Goal: Find specific page/section: Find specific page/section

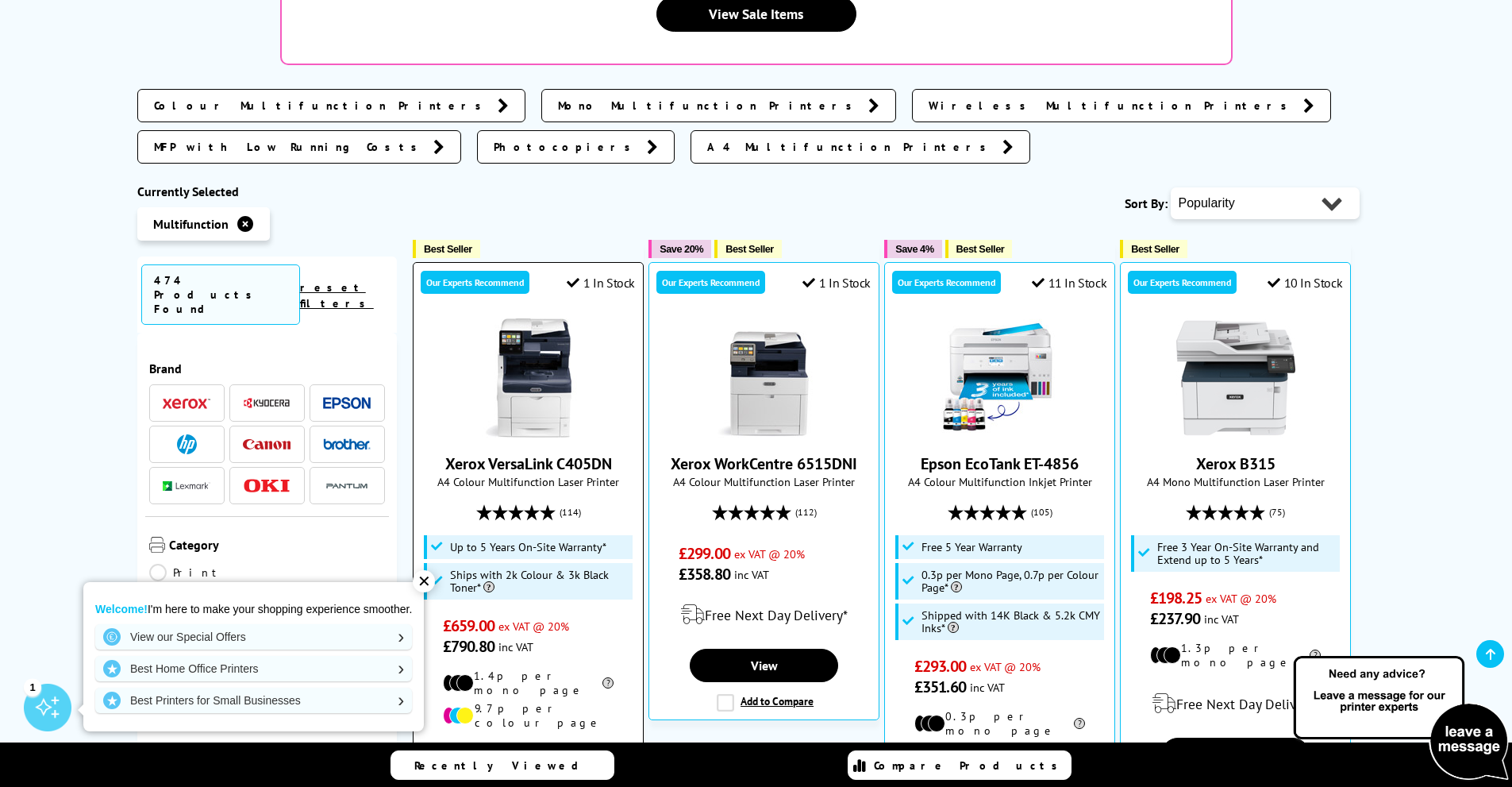
scroll to position [477, 0]
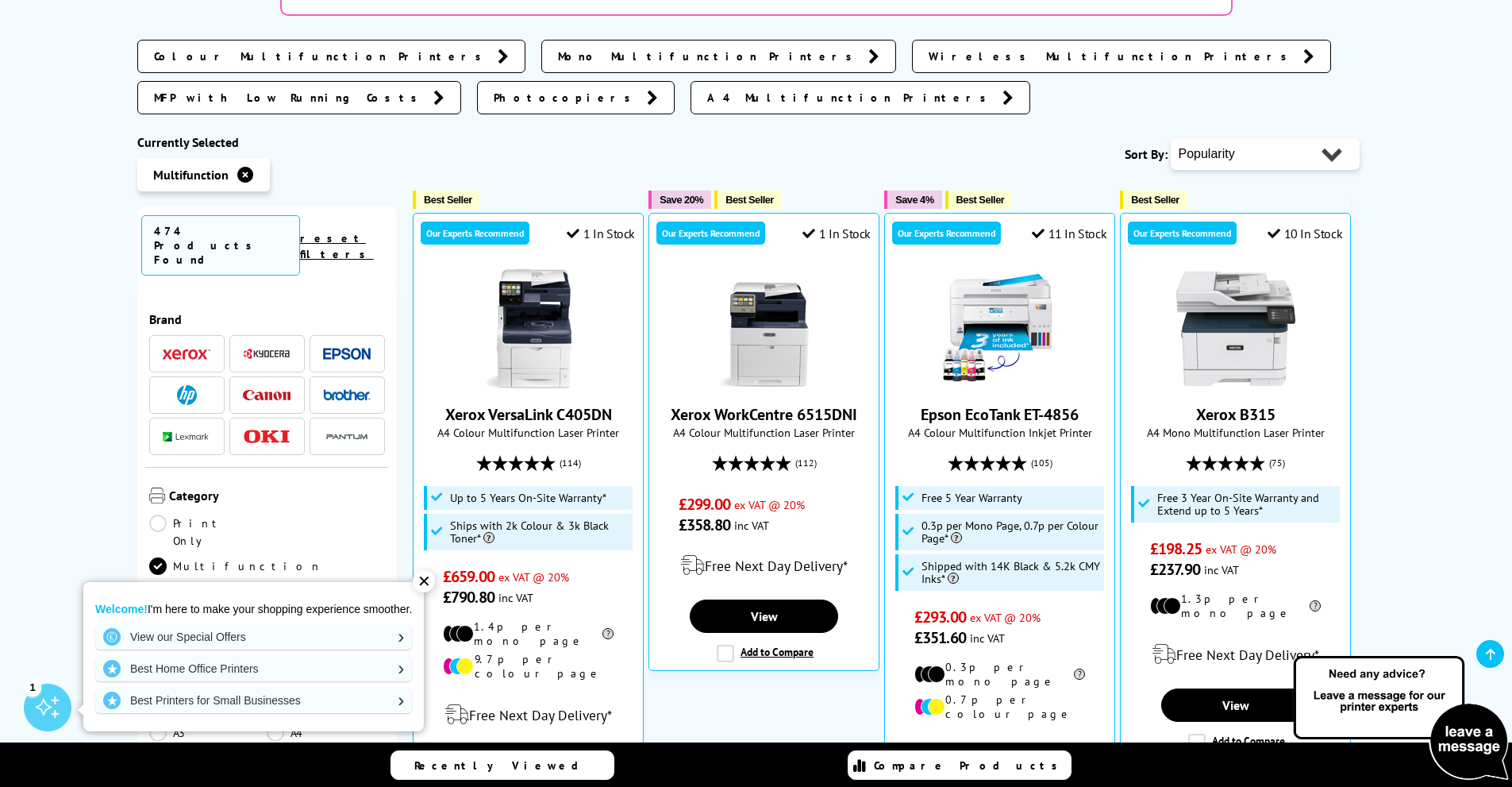
click at [178, 335] on li at bounding box center [186, 353] width 75 height 37
click at [422, 582] on div "✕" at bounding box center [423, 581] width 22 height 22
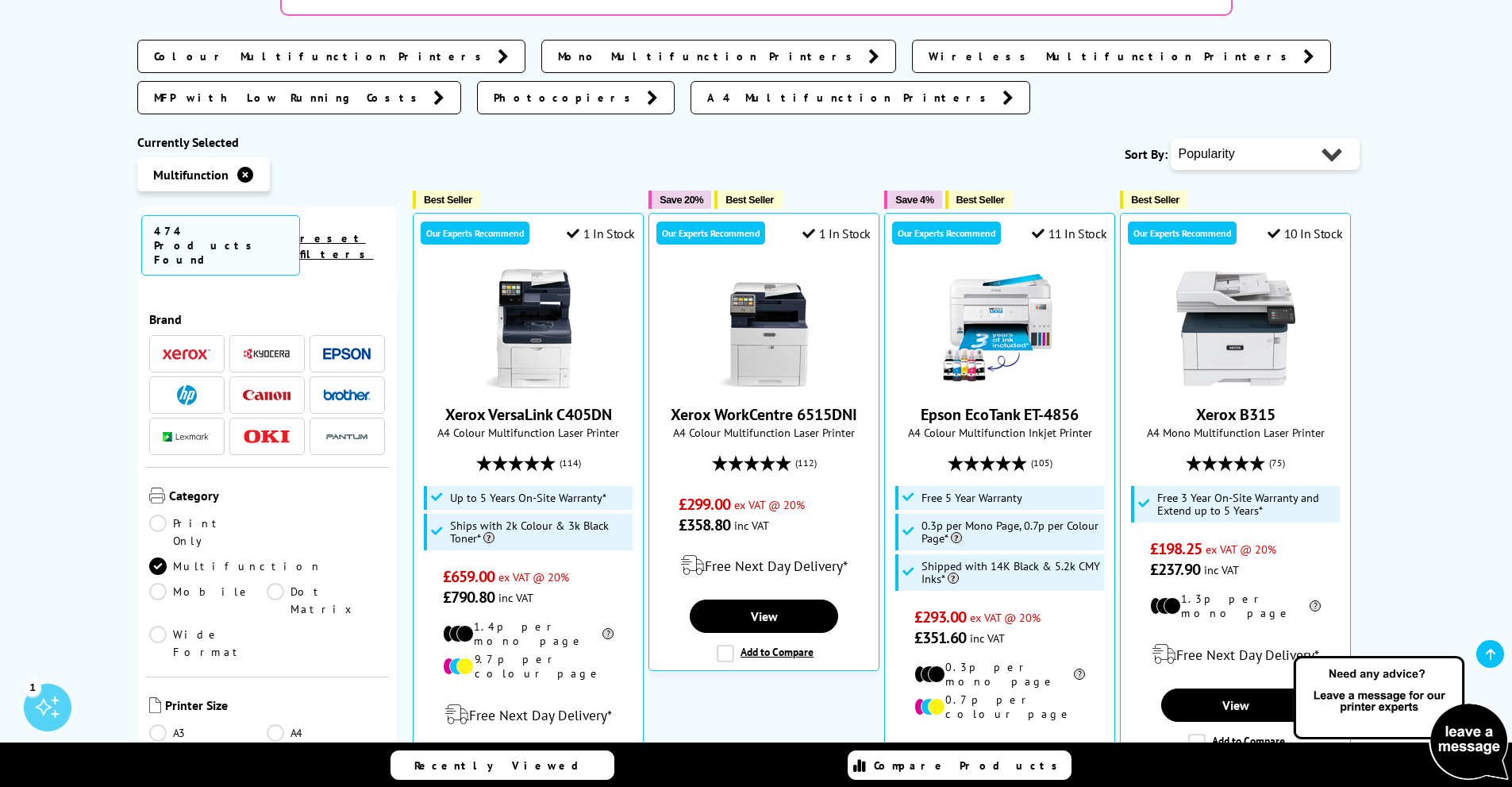
click at [199, 343] on span at bounding box center [187, 353] width 48 height 20
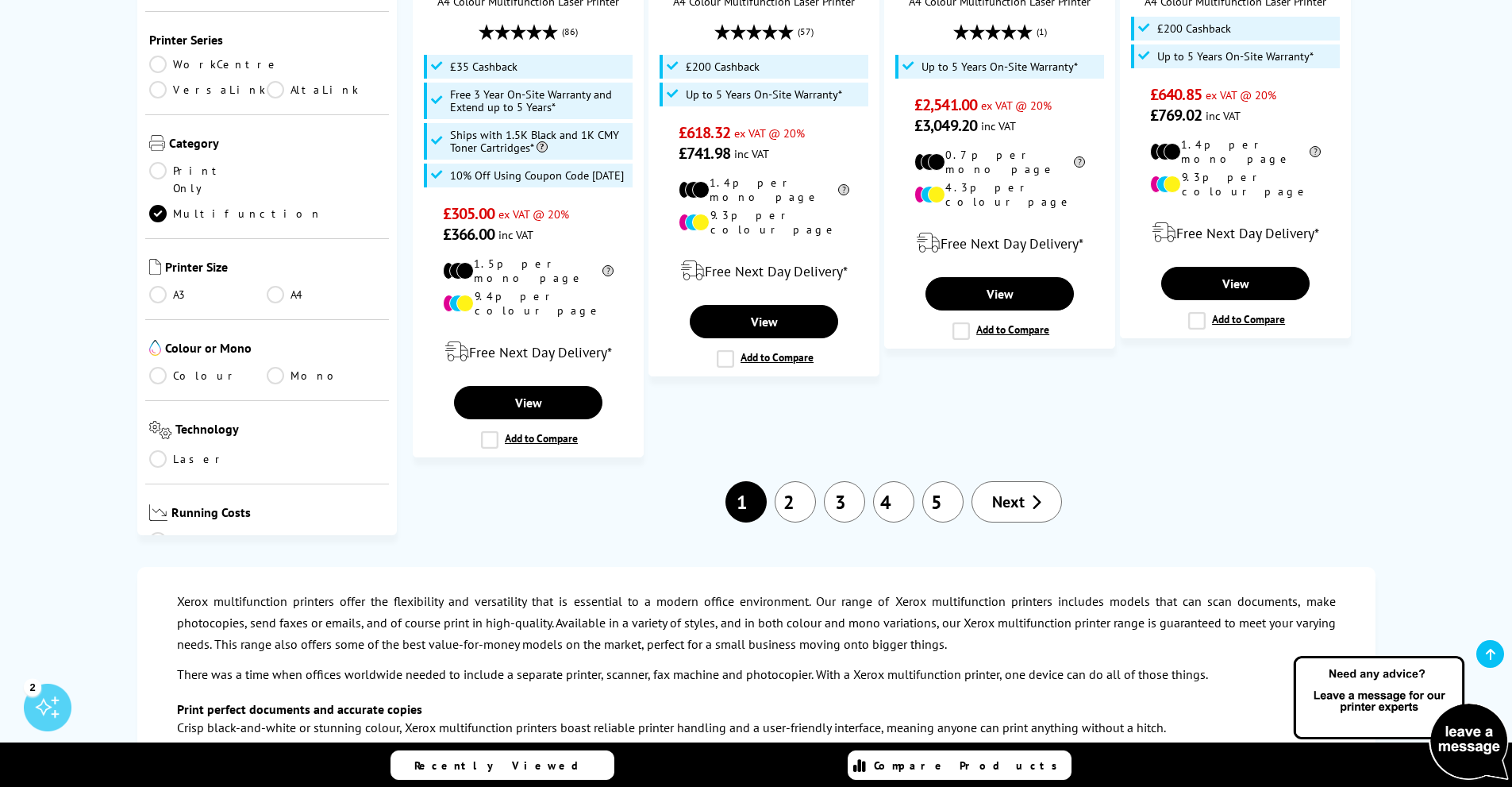
scroll to position [1984, 0]
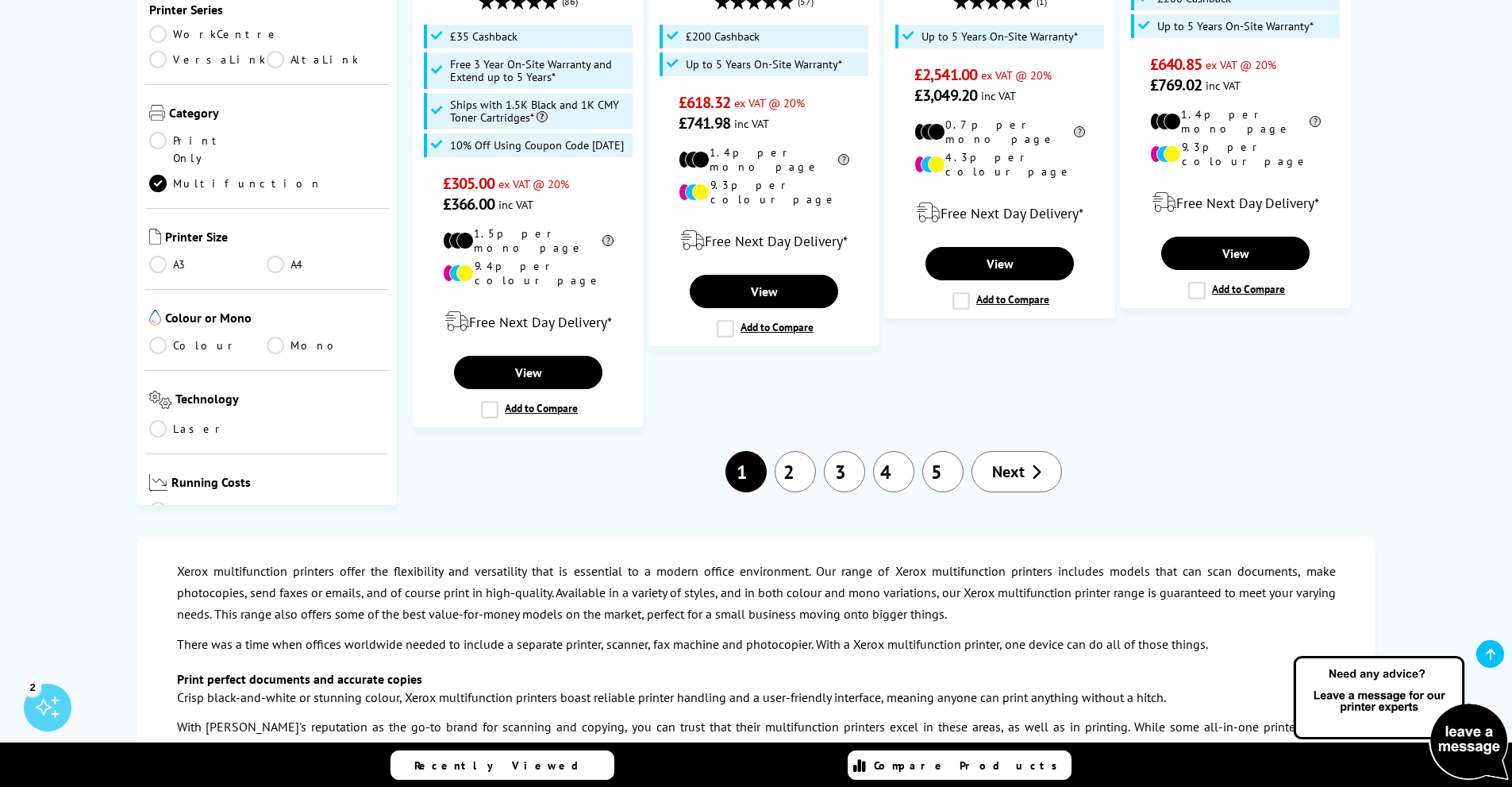
click at [1004, 461] on span "Next" at bounding box center [1007, 471] width 32 height 21
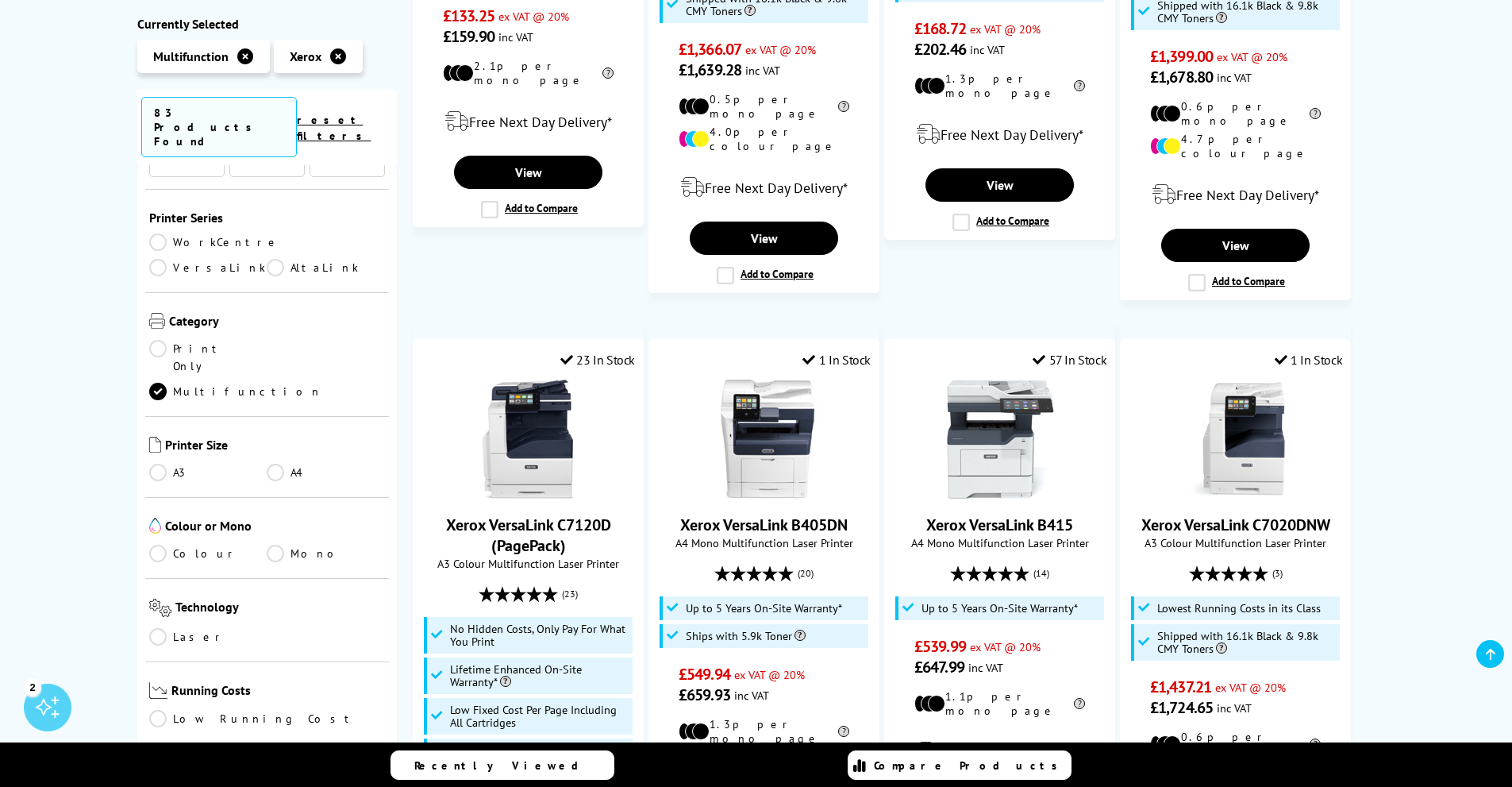
scroll to position [159, 0]
click at [266, 260] on link "AltaLink" at bounding box center [325, 268] width 118 height 17
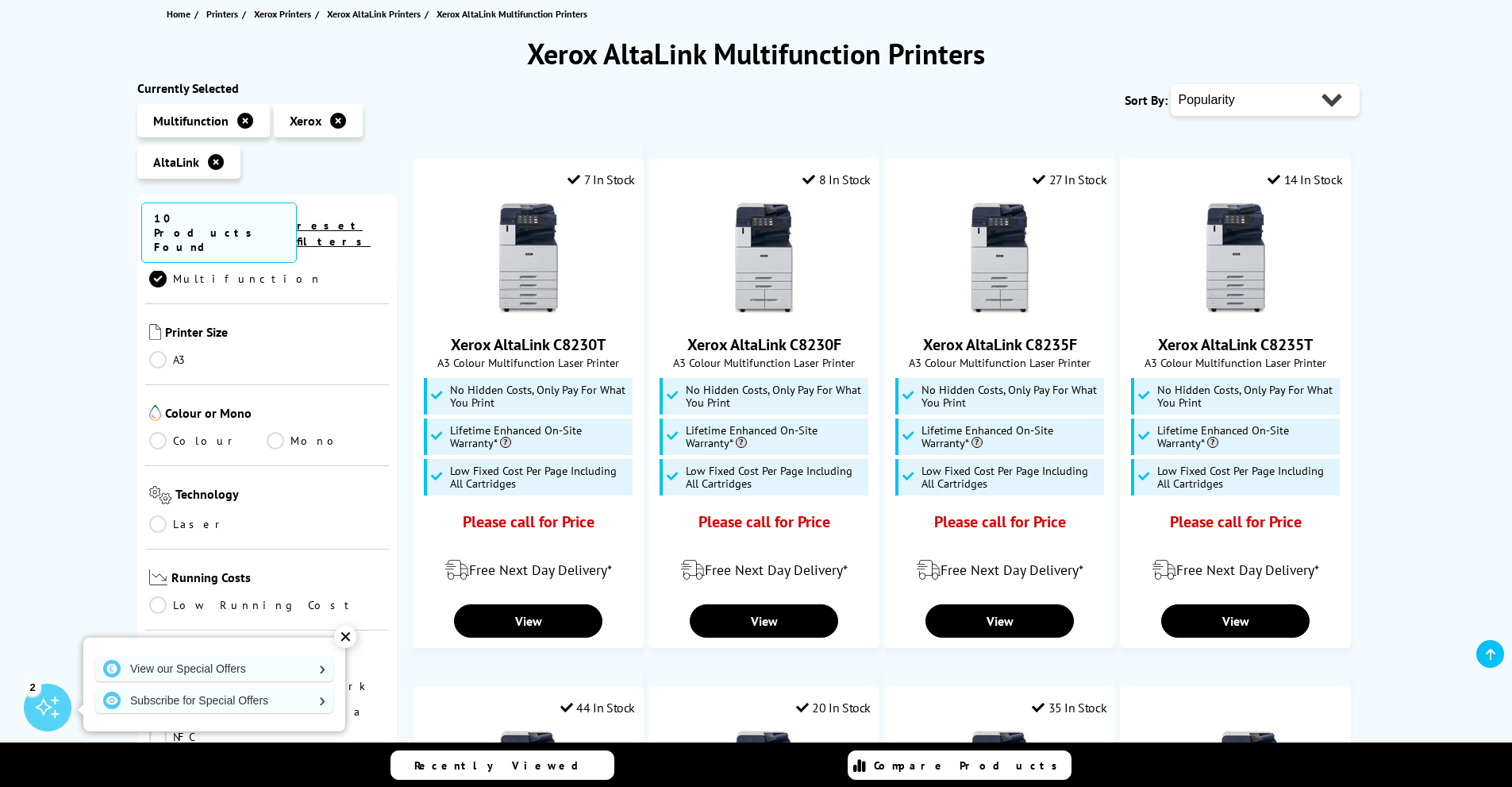
scroll to position [159, 0]
